Goal: Information Seeking & Learning: Learn about a topic

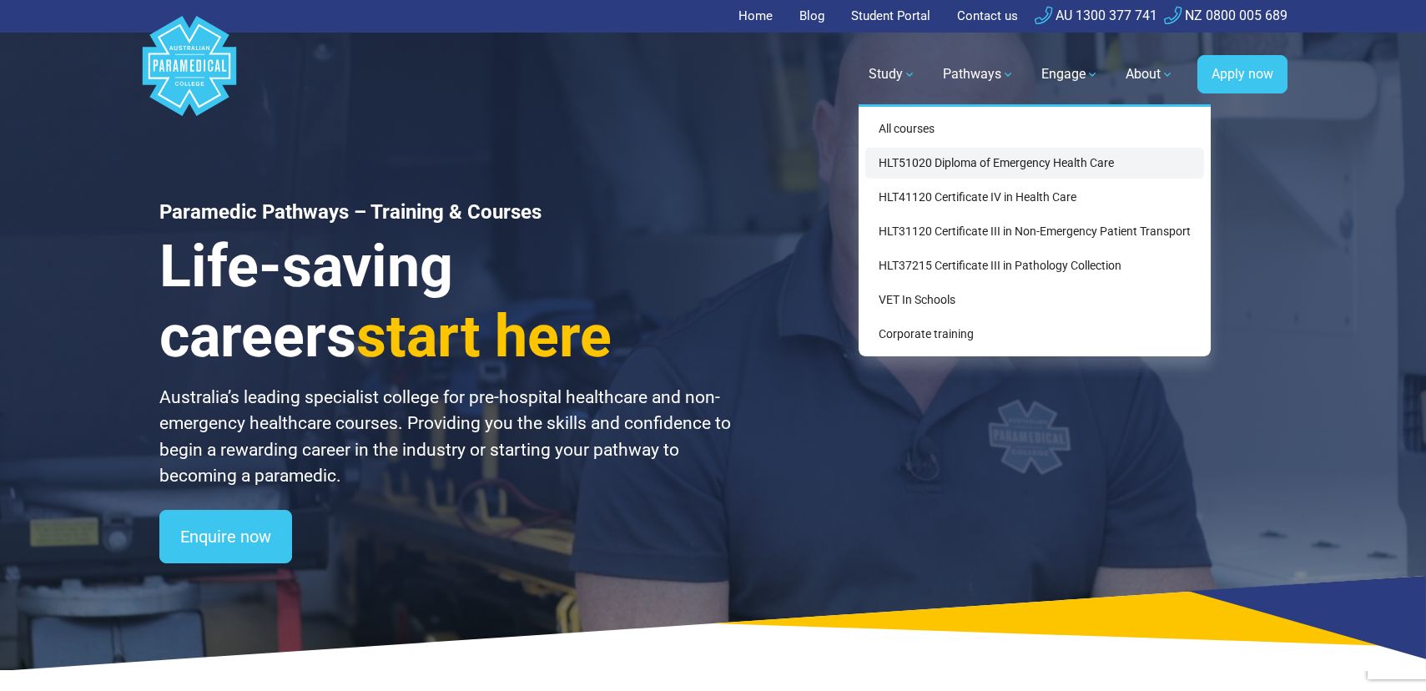
click at [916, 168] on link "HLT51020 Diploma of Emergency Health Care" at bounding box center [1035, 163] width 339 height 31
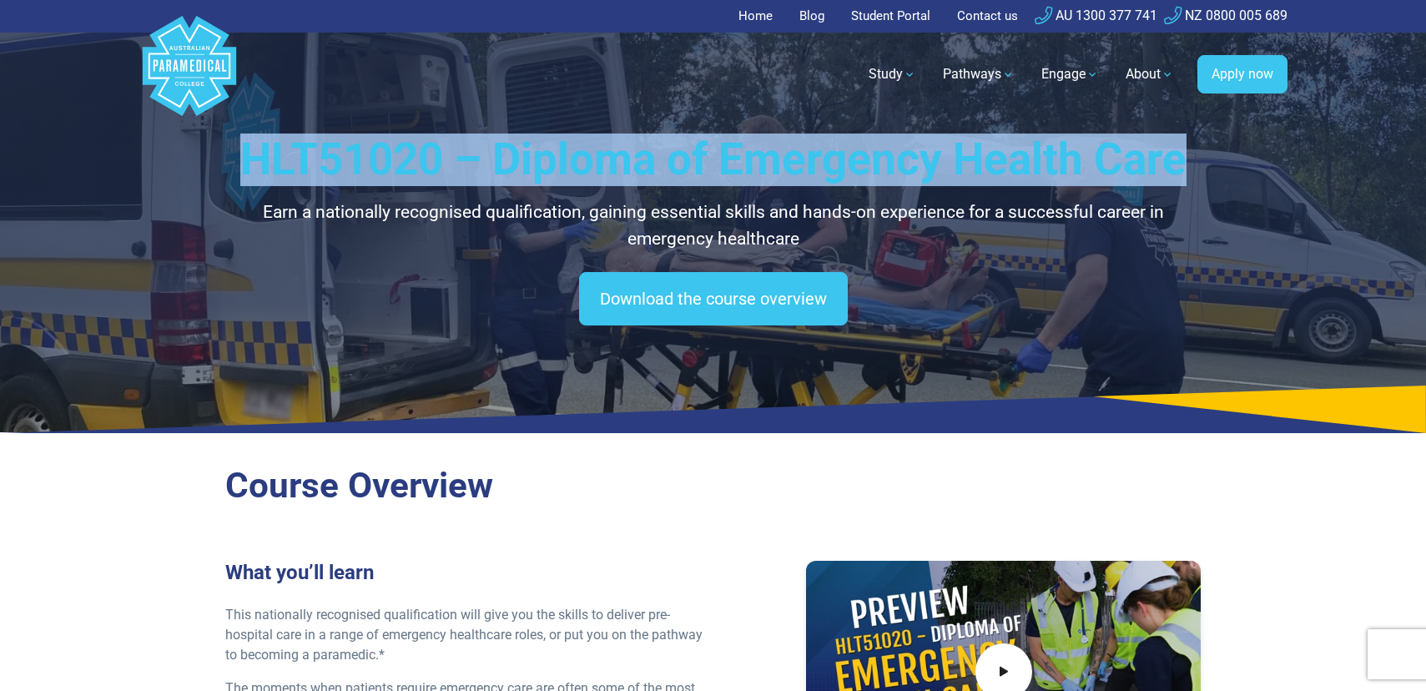
drag, startPoint x: 236, startPoint y: 167, endPoint x: 1194, endPoint y: 160, distance: 957.4
click at [1194, 160] on h1 "HLT51020 – Diploma of Emergency Health Care" at bounding box center [713, 160] width 977 height 53
copy h1 "HLT51020 – Diploma of Emergency Health Care"
